Goal: Transaction & Acquisition: Book appointment/travel/reservation

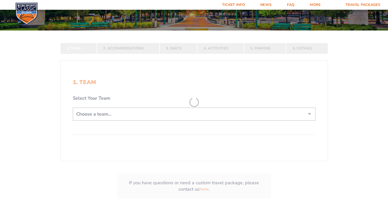
scroll to position [77, 0]
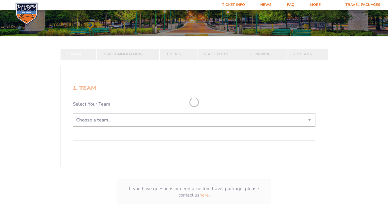
scroll to position [77, 0]
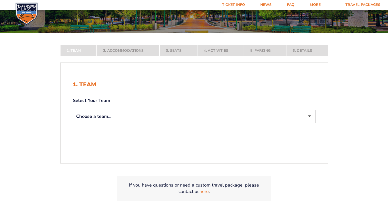
click at [134, 119] on select "Choose a team... Kentucky Wildcats Ohio State Buckeyes North Carolina Tar Heels…" at bounding box center [194, 116] width 242 height 13
select select "12956"
click at [73, 123] on select "Choose a team... Kentucky Wildcats Ohio State Buckeyes North Carolina Tar Heels…" at bounding box center [194, 116] width 242 height 13
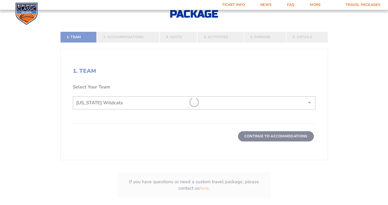
scroll to position [128, 0]
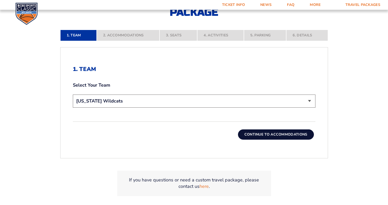
click at [275, 136] on button "Continue To Accommodations" at bounding box center [276, 134] width 76 height 10
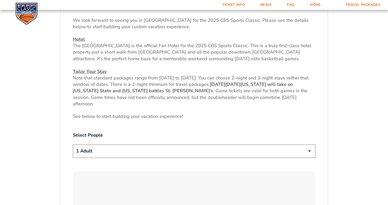
scroll to position [199, 0]
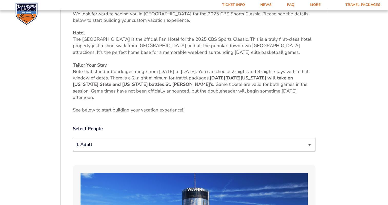
click at [110, 147] on select "1 Adult 2 Adults 3 Adults 4 Adults 2 Adults + 1 Child 2 Adults + 2 Children 2 A…" at bounding box center [194, 144] width 242 height 13
select select "2 Adults"
click at [73, 138] on select "1 Adult 2 Adults 3 Adults 4 Adults 2 Adults + 1 Child 2 Adults + 2 Children 2 A…" at bounding box center [194, 144] width 242 height 13
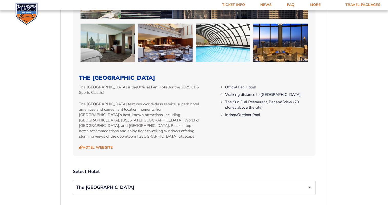
scroll to position [558, 0]
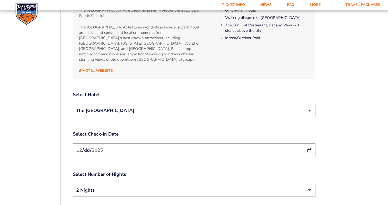
click at [156, 105] on select "The [GEOGRAPHIC_DATA]" at bounding box center [194, 110] width 242 height 13
click at [155, 105] on select "The [GEOGRAPHIC_DATA]" at bounding box center [194, 110] width 242 height 13
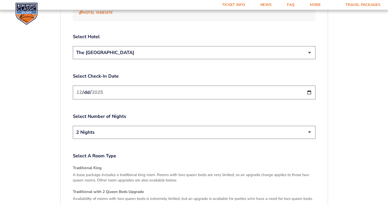
scroll to position [635, 0]
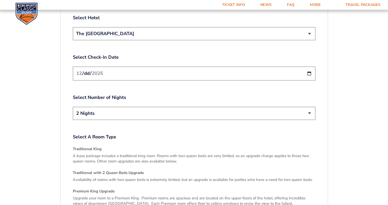
click at [160, 71] on input "[DATE]" at bounding box center [194, 74] width 242 height 14
click at [192, 70] on input "[DATE]" at bounding box center [194, 74] width 242 height 14
click at [310, 67] on input "[DATE]" at bounding box center [194, 74] width 242 height 14
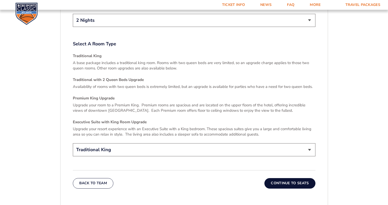
scroll to position [763, 0]
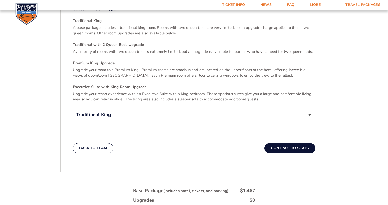
click at [293, 144] on button "Continue To Seats" at bounding box center [289, 148] width 51 height 10
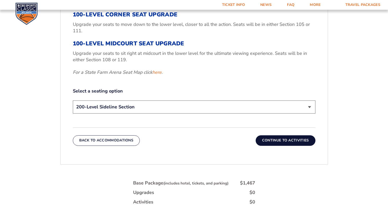
scroll to position [225, 0]
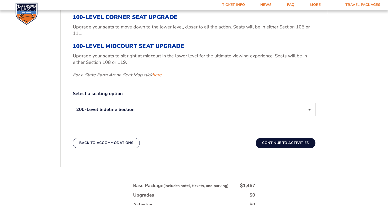
click at [136, 113] on select "200-Level Sideline Section 100-Level Corner Seat Upgrade (+$120 per person) 100…" at bounding box center [194, 109] width 242 height 13
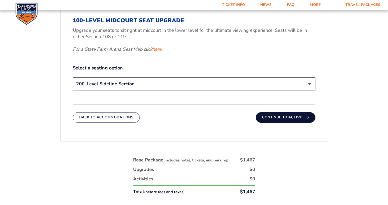
scroll to position [199, 0]
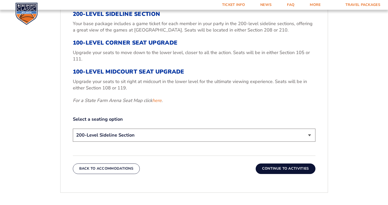
click at [204, 62] on div "200-Level Sideline Section Your base package includes a game ticket for each me…" at bounding box center [194, 57] width 242 height 93
click at [296, 169] on button "Continue To Activities" at bounding box center [285, 168] width 60 height 10
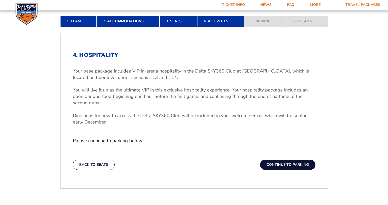
scroll to position [148, 0]
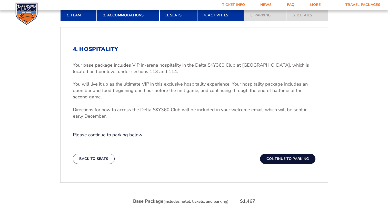
click at [279, 159] on button "Continue To Parking" at bounding box center [287, 159] width 55 height 10
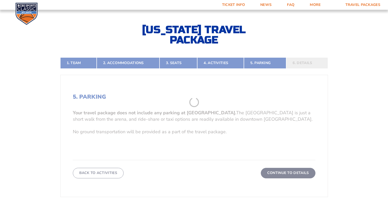
scroll to position [97, 0]
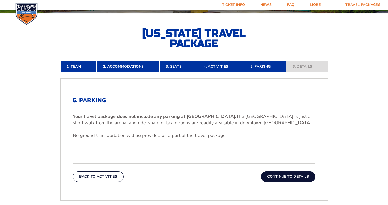
click at [279, 179] on button "Continue To Details" at bounding box center [287, 176] width 55 height 10
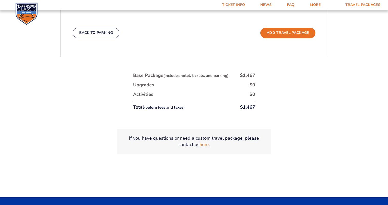
scroll to position [302, 0]
